Goal: Information Seeking & Learning: Learn about a topic

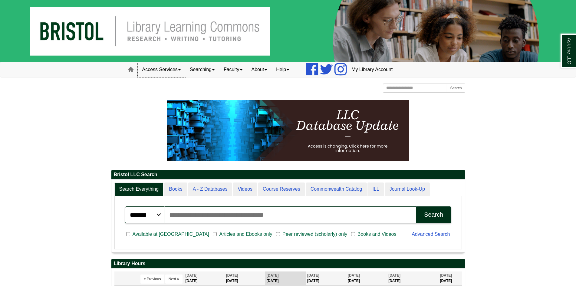
click at [171, 70] on link "Access Services" at bounding box center [161, 69] width 47 height 15
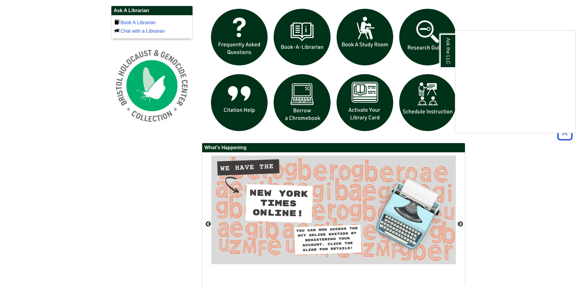
scroll to position [457, 0]
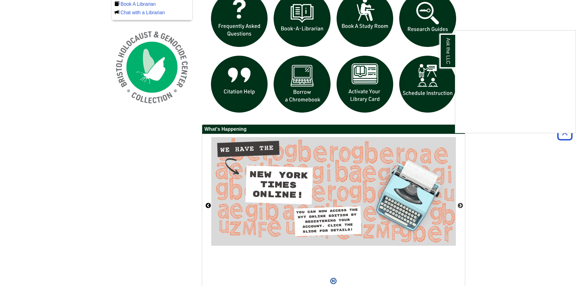
click at [208, 204] on div "Ask the LLC" at bounding box center [288, 143] width 576 height 286
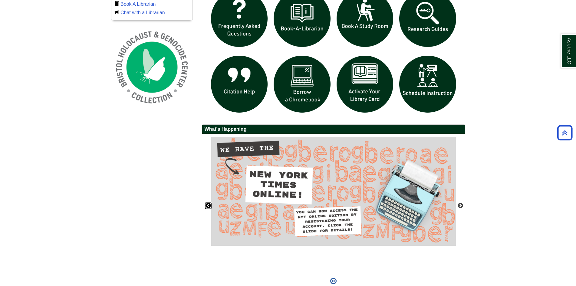
click at [208, 204] on button "Previous" at bounding box center [208, 206] width 6 height 6
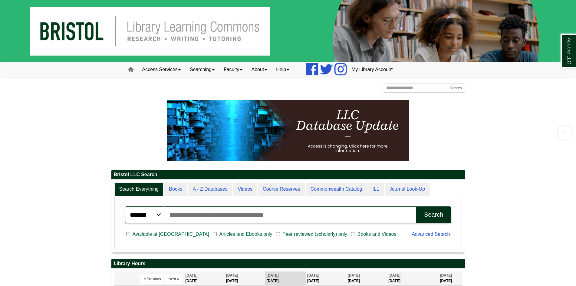
scroll to position [3, 3]
click at [256, 64] on link "About" at bounding box center [259, 69] width 25 height 15
click at [289, 68] on link "Help" at bounding box center [282, 69] width 22 height 15
click at [217, 71] on link "Searching" at bounding box center [202, 69] width 34 height 15
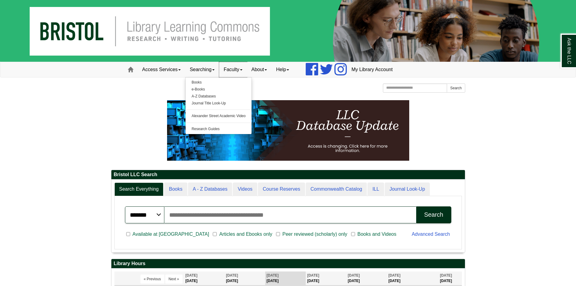
click at [247, 68] on link "Faculty" at bounding box center [233, 69] width 28 height 15
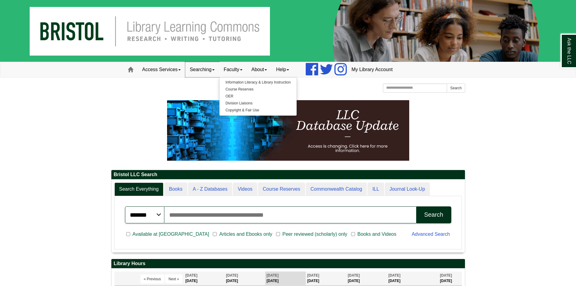
click at [212, 66] on link "Searching" at bounding box center [202, 69] width 34 height 15
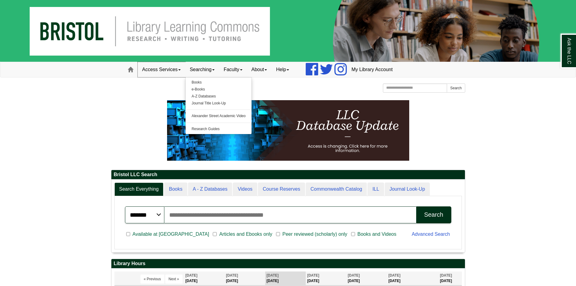
click at [163, 72] on link "Access Services" at bounding box center [161, 69] width 47 height 15
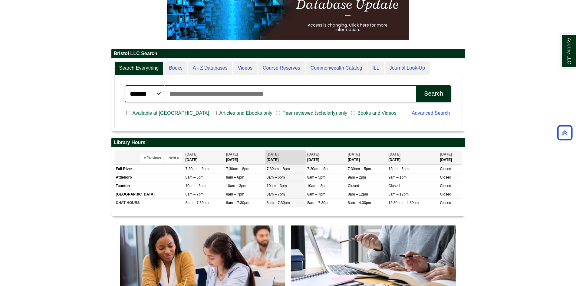
click at [219, 114] on span "Articles and Ebooks only" at bounding box center [246, 112] width 58 height 7
click at [217, 113] on span "Articles and Ebooks only" at bounding box center [246, 112] width 58 height 7
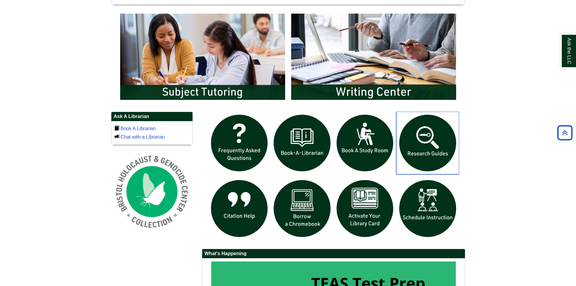
click at [437, 148] on img "slideshow" at bounding box center [427, 143] width 63 height 63
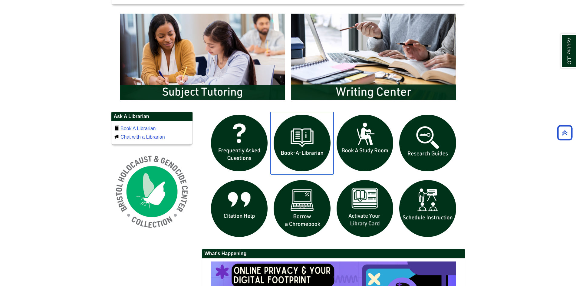
click at [302, 134] on img "slideshow" at bounding box center [301, 143] width 63 height 63
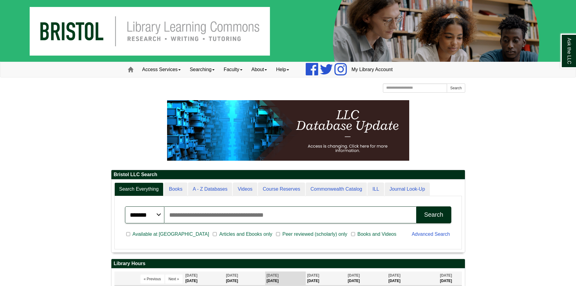
scroll to position [73, 353]
click at [260, 69] on link "About" at bounding box center [259, 69] width 25 height 15
click at [287, 70] on link "Help" at bounding box center [282, 69] width 22 height 15
click at [232, 75] on link "Faculty" at bounding box center [233, 69] width 28 height 15
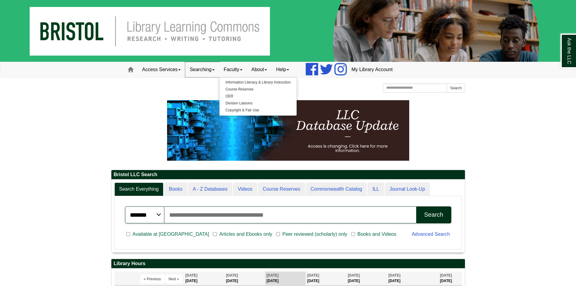
click at [204, 69] on link "Searching" at bounding box center [202, 69] width 34 height 15
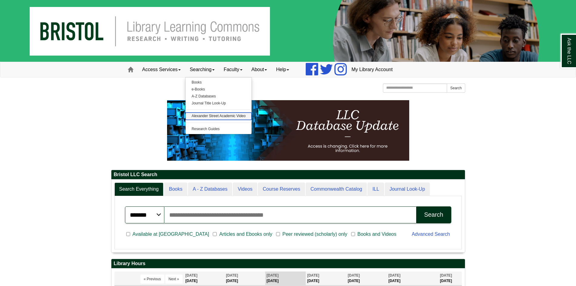
click at [232, 114] on link "Alexander Street Academic Video" at bounding box center [218, 116] width 66 height 7
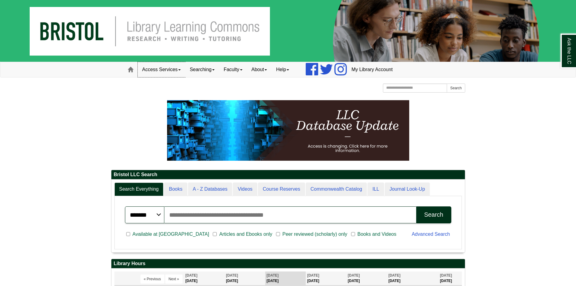
click at [184, 67] on link "Access Services" at bounding box center [161, 69] width 47 height 15
click at [184, 66] on link "Access Services" at bounding box center [161, 69] width 47 height 15
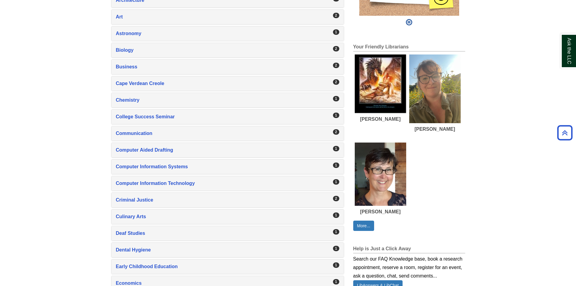
scroll to position [181, 0]
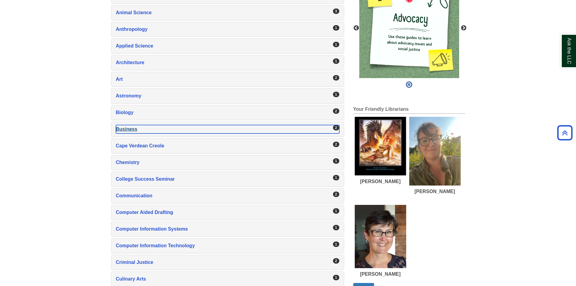
click at [151, 126] on div "Business , 2 guides" at bounding box center [227, 129] width 223 height 8
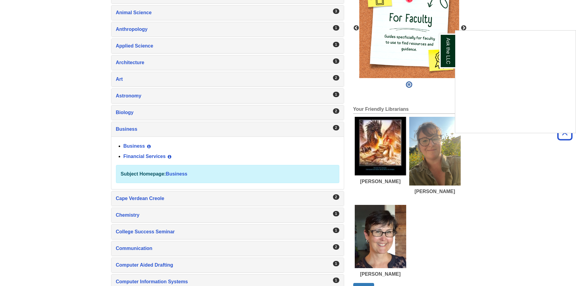
click at [137, 144] on div "Ask the LLC" at bounding box center [288, 143] width 576 height 286
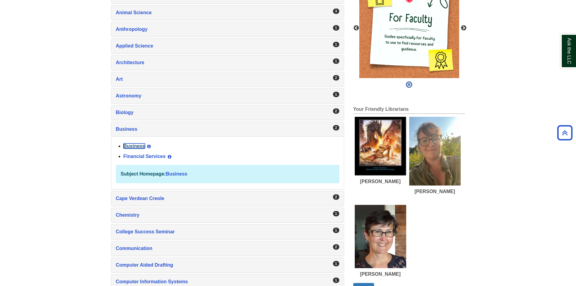
click at [137, 145] on link "Business" at bounding box center [133, 145] width 21 height 5
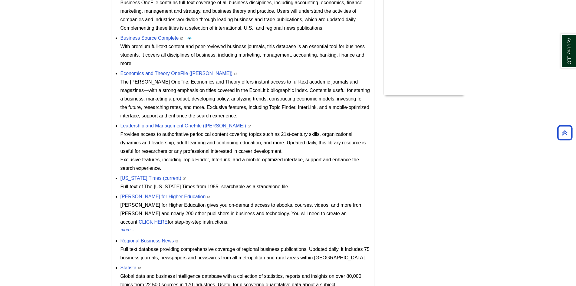
scroll to position [347, 0]
